Goal: Navigation & Orientation: Understand site structure

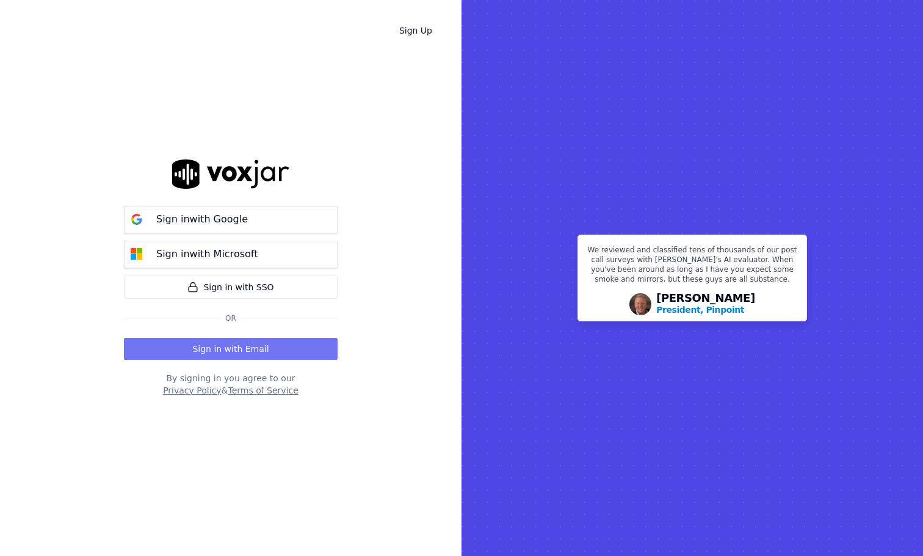
click at [193, 349] on button "Sign in with Email" at bounding box center [231, 349] width 214 height 22
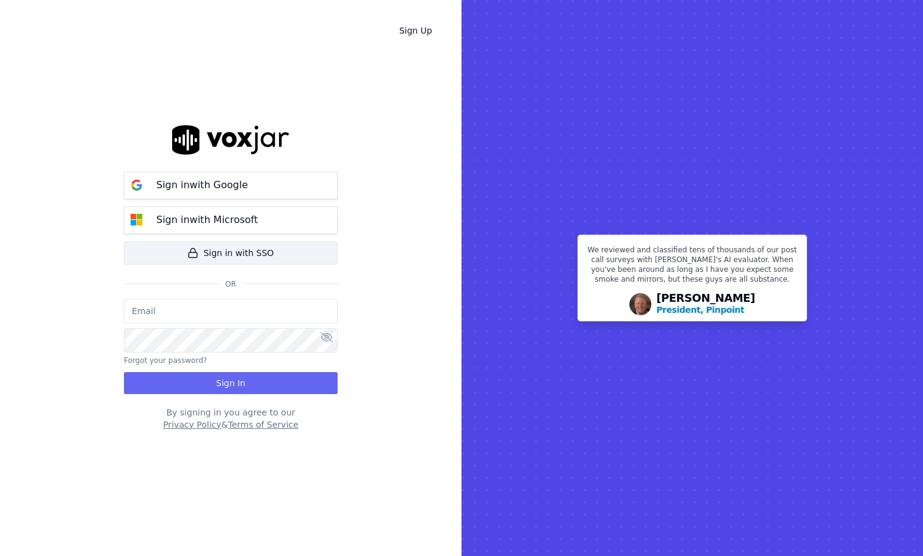
type input "[PERSON_NAME][EMAIL_ADDRESS][DOMAIN_NAME]"
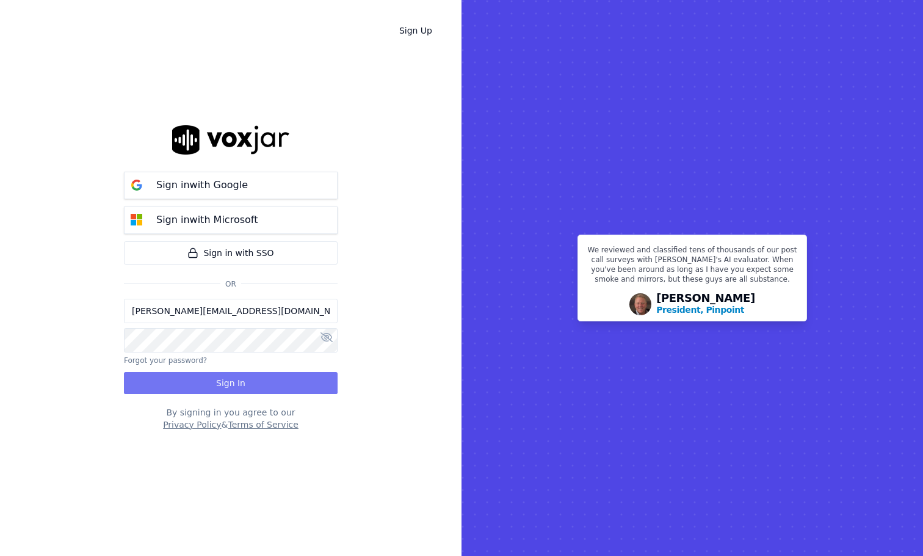
click at [239, 378] on button "Sign In" at bounding box center [231, 383] width 214 height 22
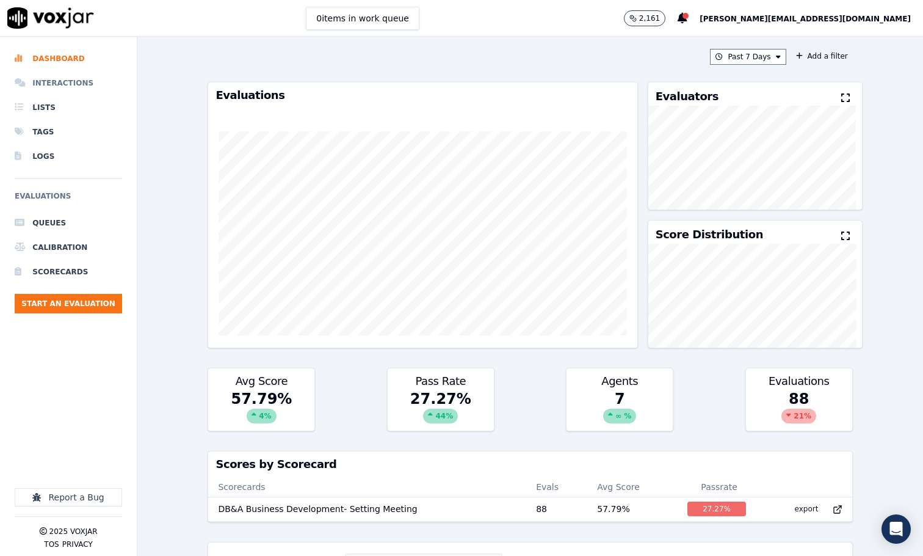
click at [56, 82] on li "Interactions" at bounding box center [68, 83] width 107 height 24
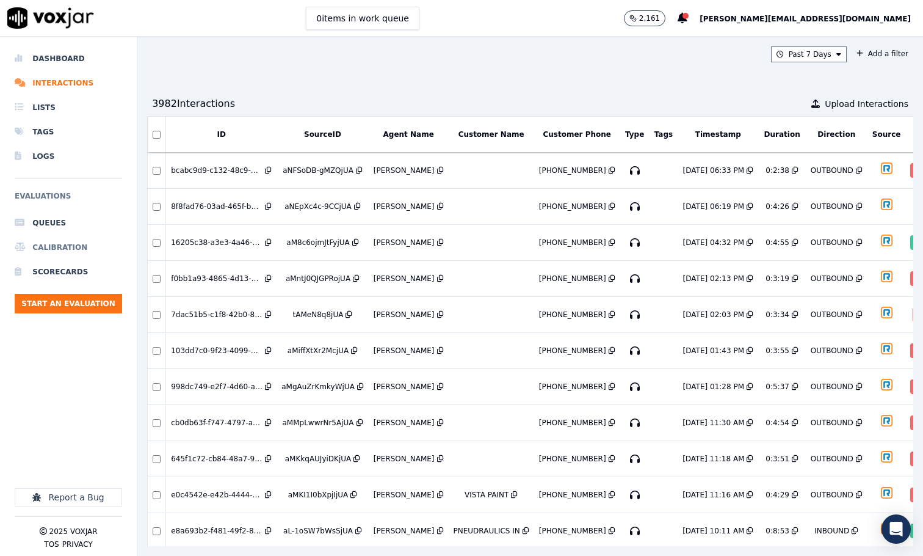
click at [59, 245] on li "Calibration" at bounding box center [68, 247] width 107 height 24
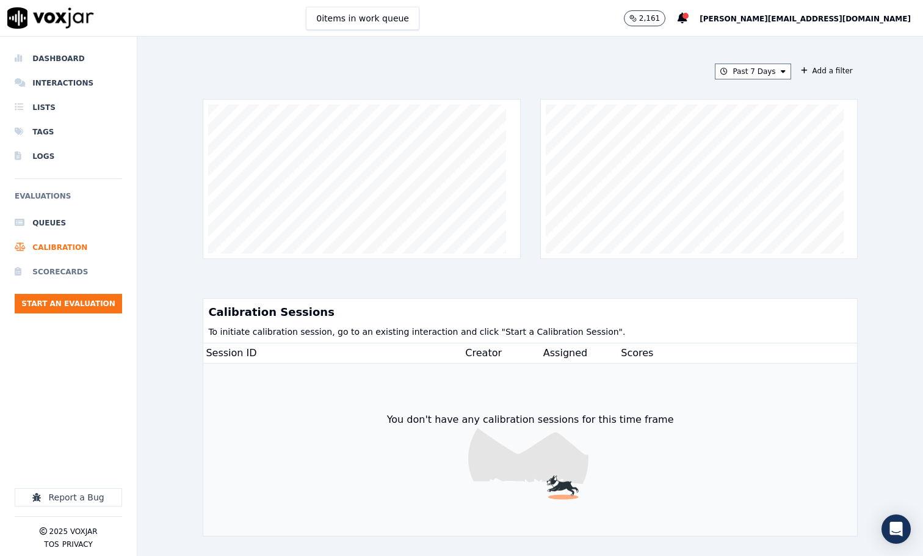
click at [57, 275] on li "Scorecards" at bounding box center [68, 272] width 107 height 24
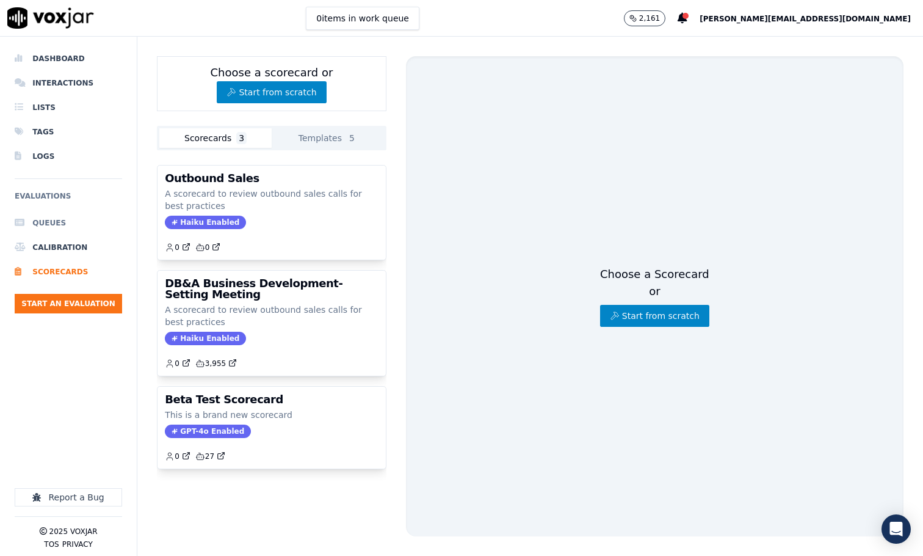
click at [45, 224] on li "Queues" at bounding box center [68, 223] width 107 height 24
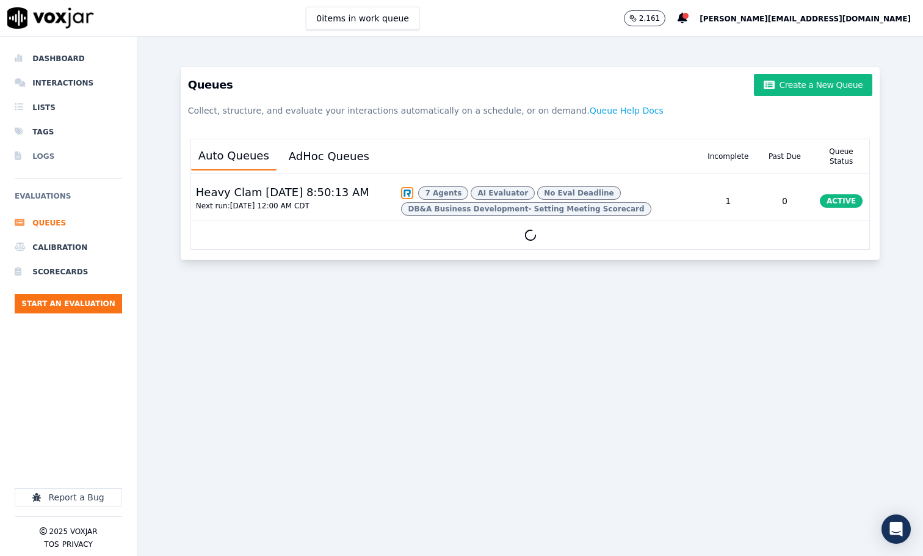
click at [46, 156] on li "Logs" at bounding box center [68, 156] width 107 height 24
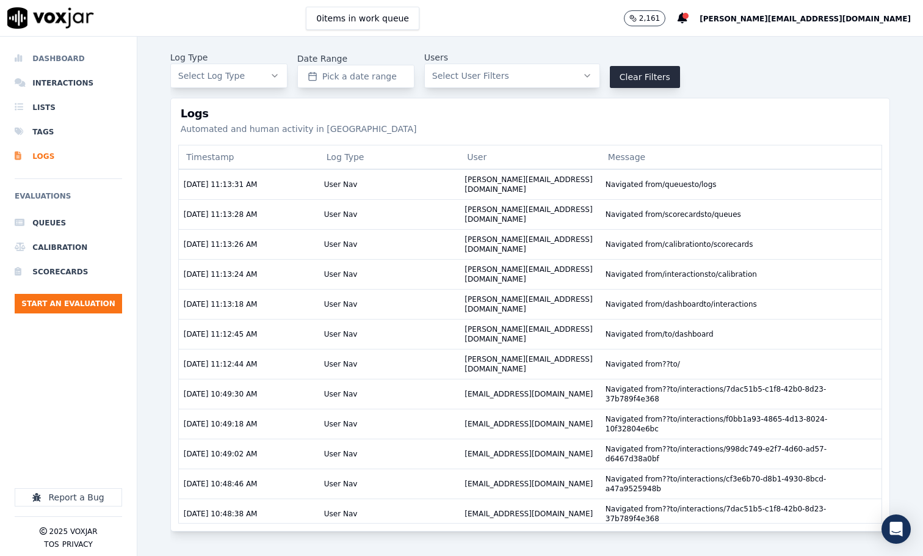
click at [70, 57] on li "Dashboard" at bounding box center [68, 58] width 107 height 24
